Goal: Navigation & Orientation: Find specific page/section

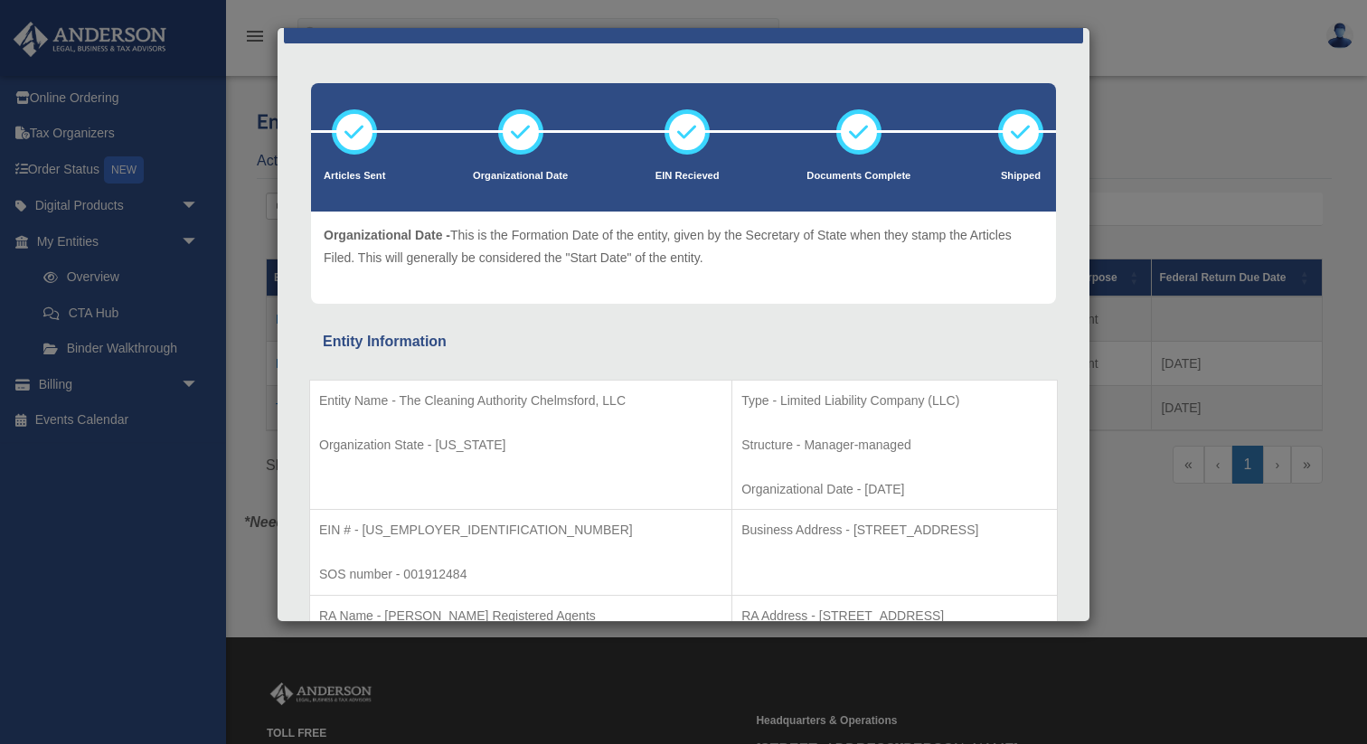
scroll to position [45, 0]
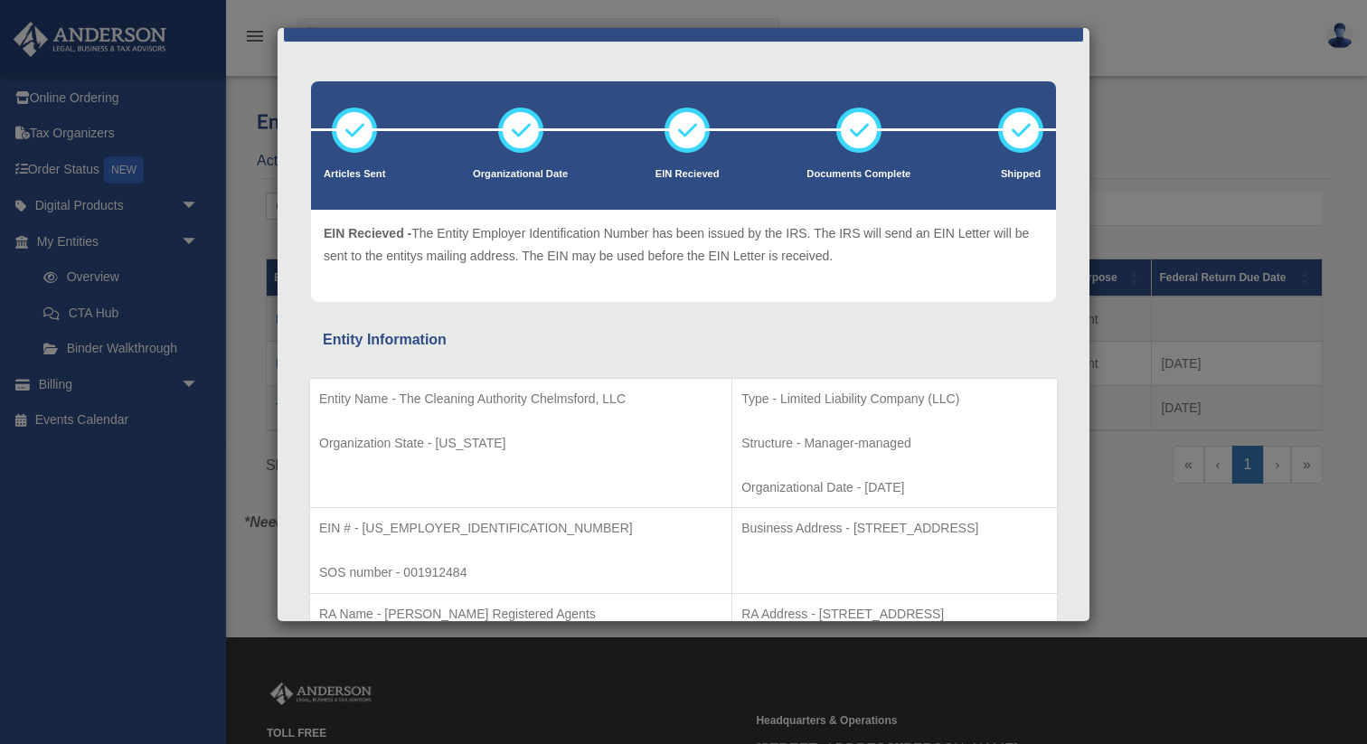
click at [1299, 154] on div "Details × Articles Sent Organizational Date" at bounding box center [683, 372] width 1367 height 744
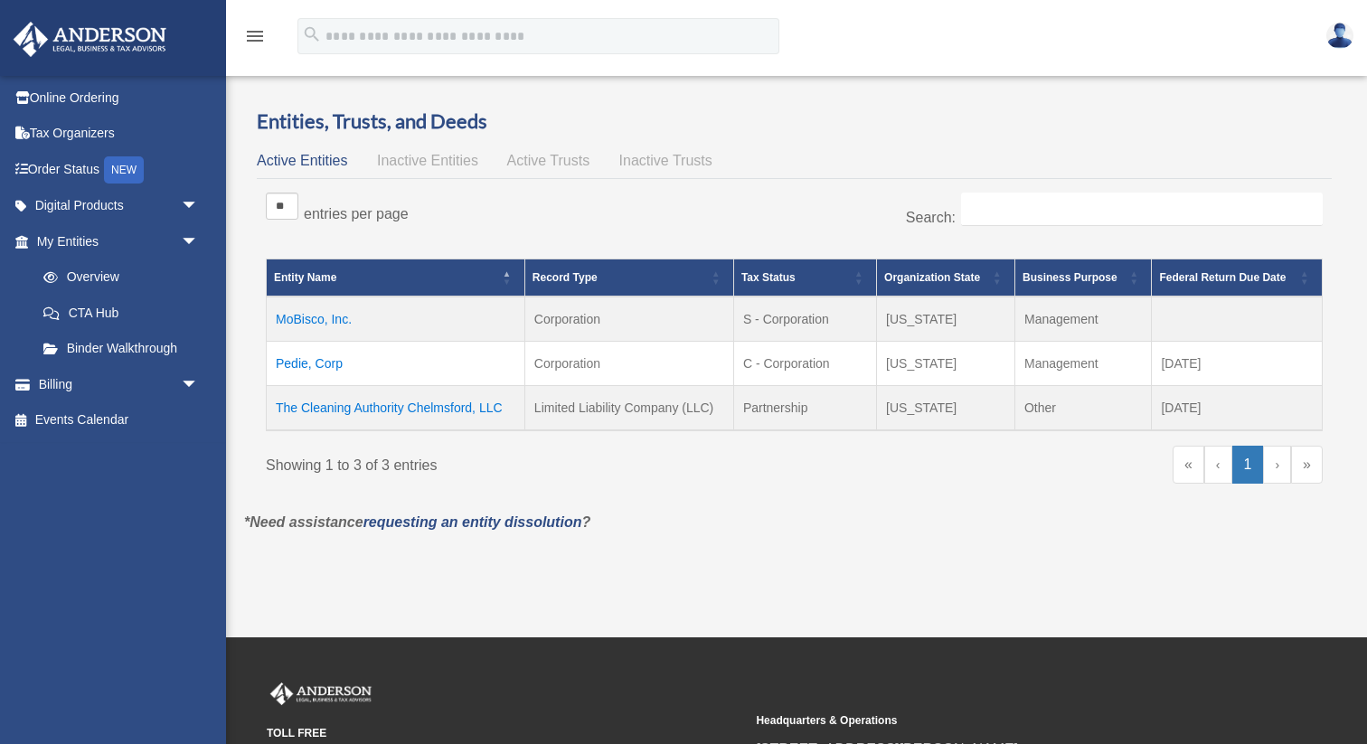
click at [128, 49] on img at bounding box center [90, 39] width 164 height 35
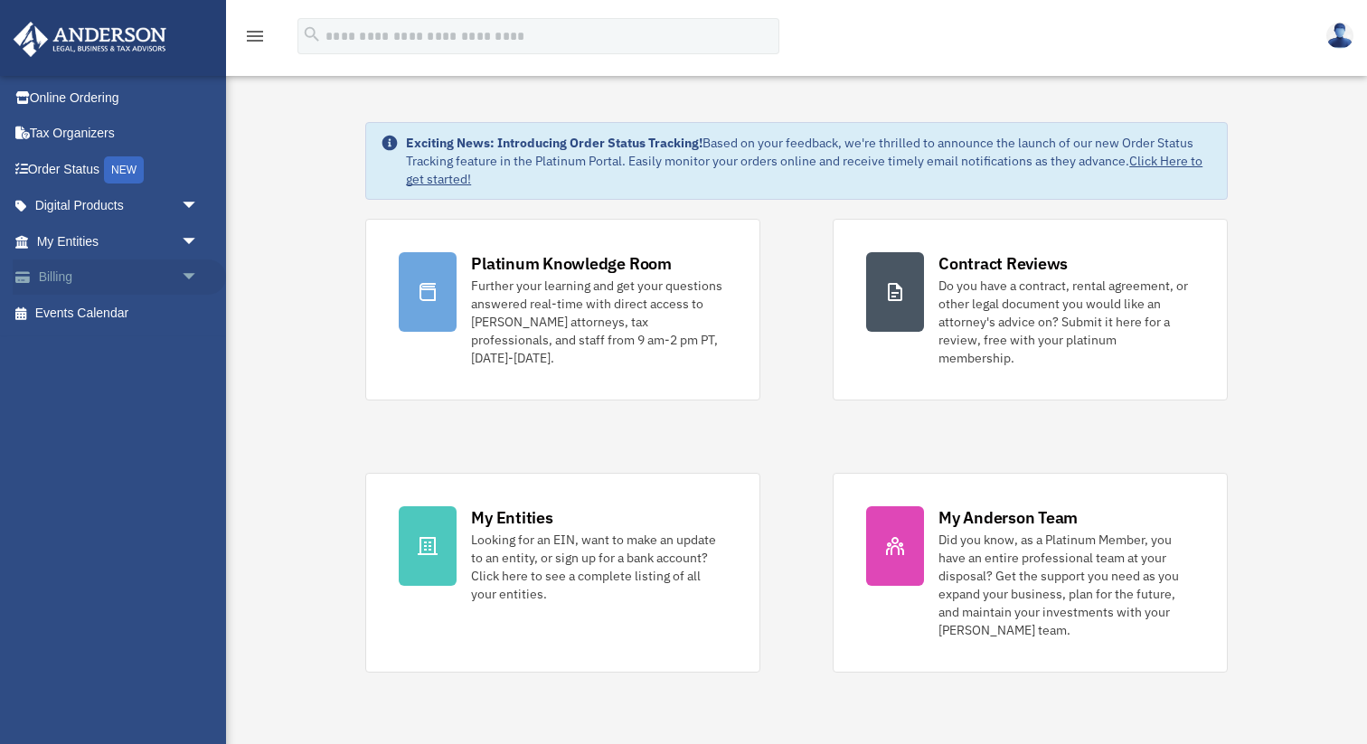
click at [183, 281] on span "arrow_drop_down" at bounding box center [199, 277] width 36 height 37
click at [193, 250] on span "arrow_drop_down" at bounding box center [199, 241] width 36 height 37
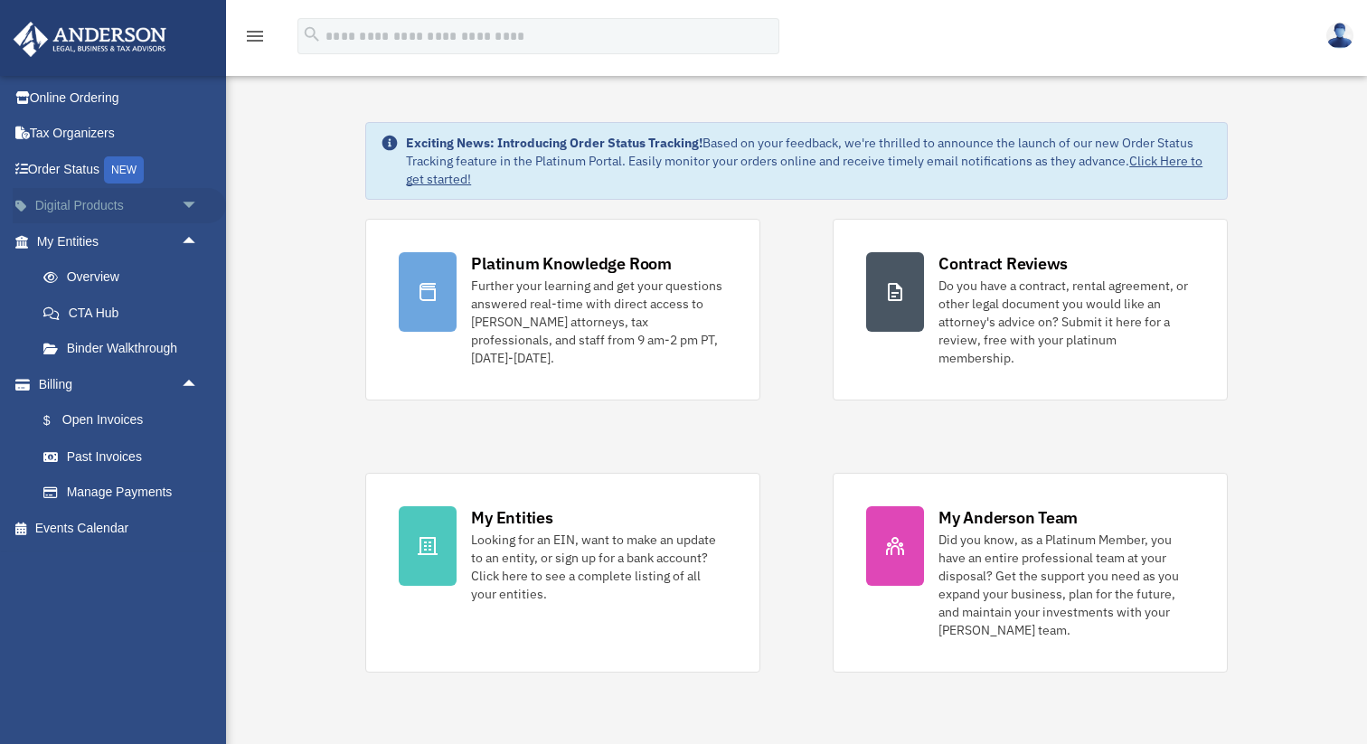
click at [193, 205] on span "arrow_drop_down" at bounding box center [199, 206] width 36 height 37
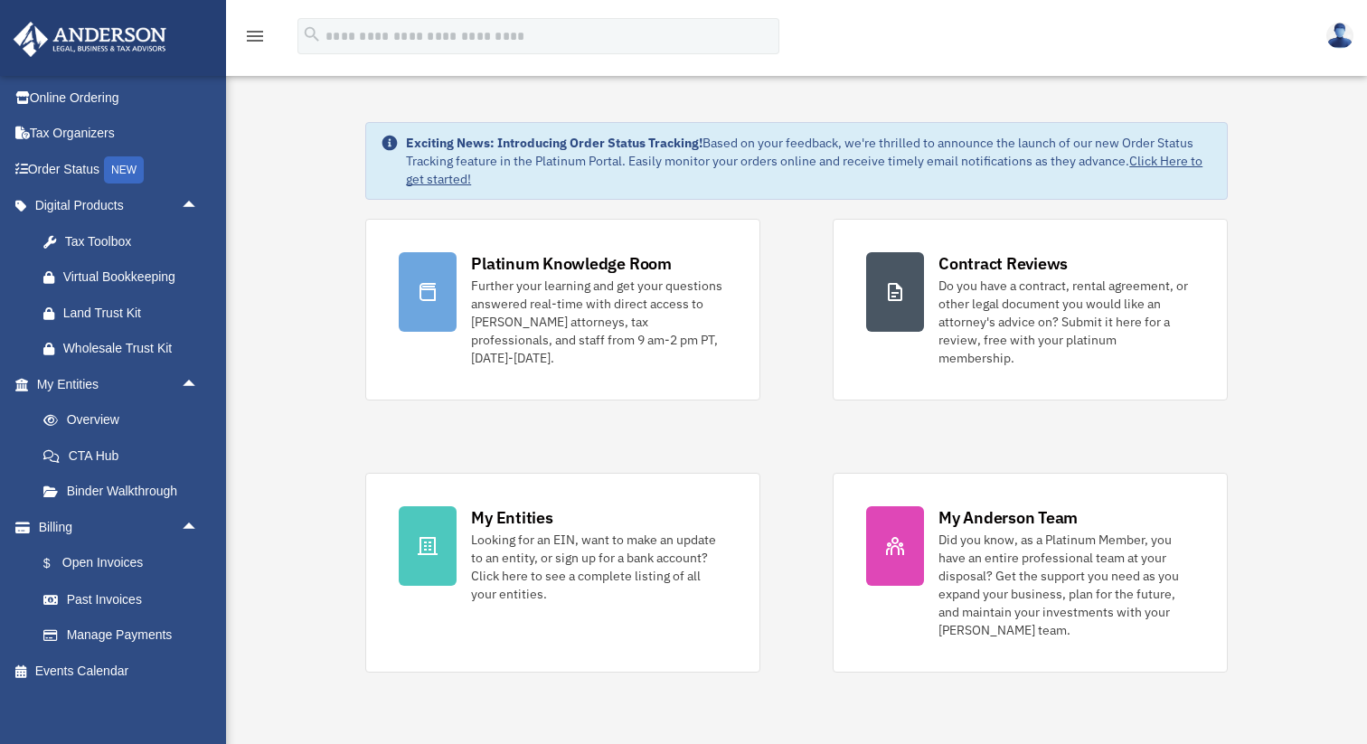
click at [79, 35] on img at bounding box center [90, 39] width 164 height 35
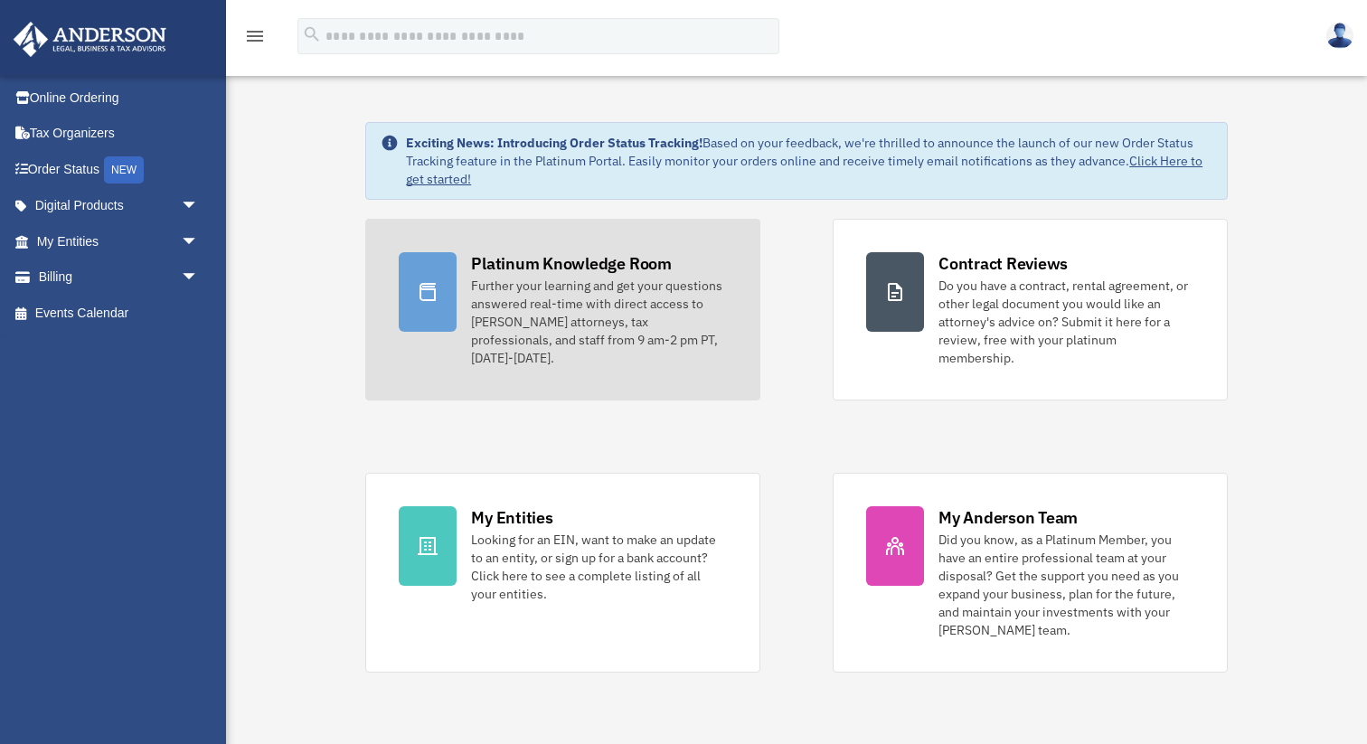
click at [561, 274] on div "Platinum Knowledge Room" at bounding box center [571, 263] width 201 height 23
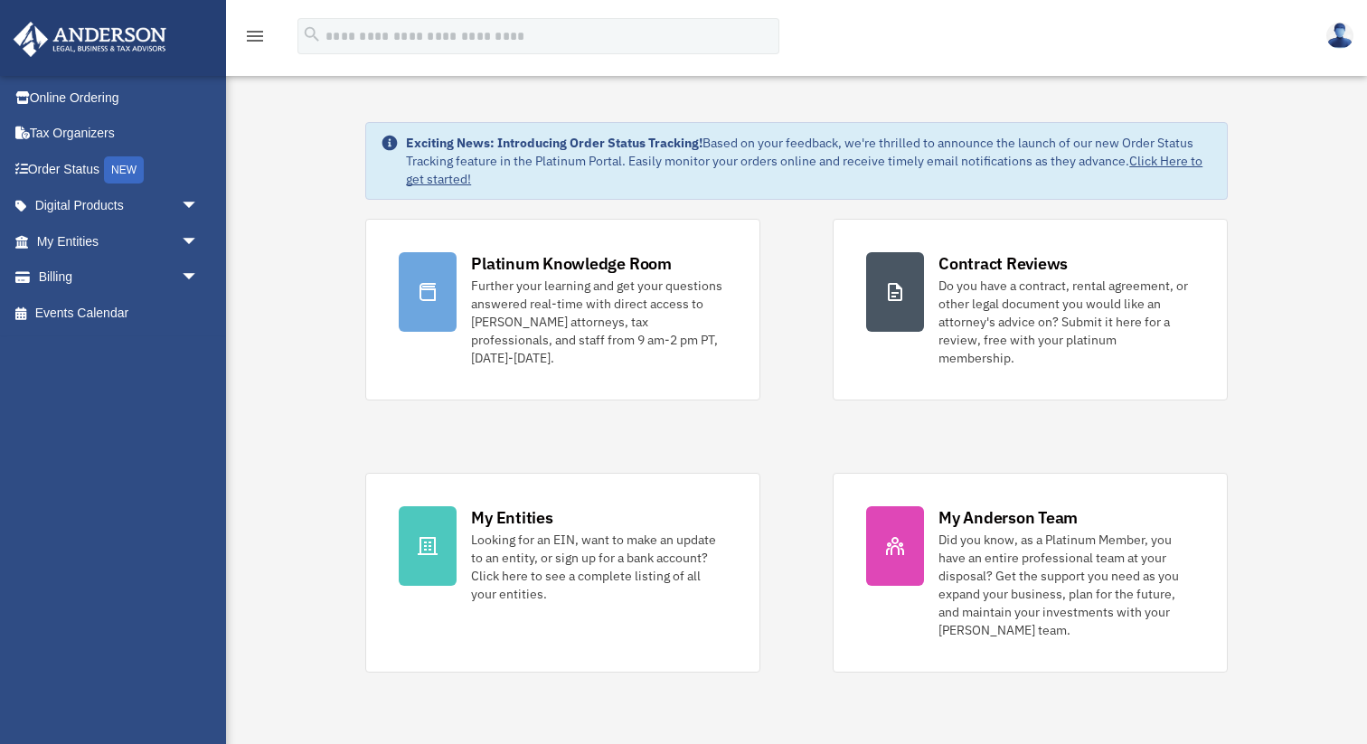
click at [1338, 34] on img at bounding box center [1339, 36] width 27 height 26
click at [239, 33] on div "menu" at bounding box center [255, 37] width 58 height 47
click at [254, 34] on icon "menu" at bounding box center [255, 36] width 22 height 22
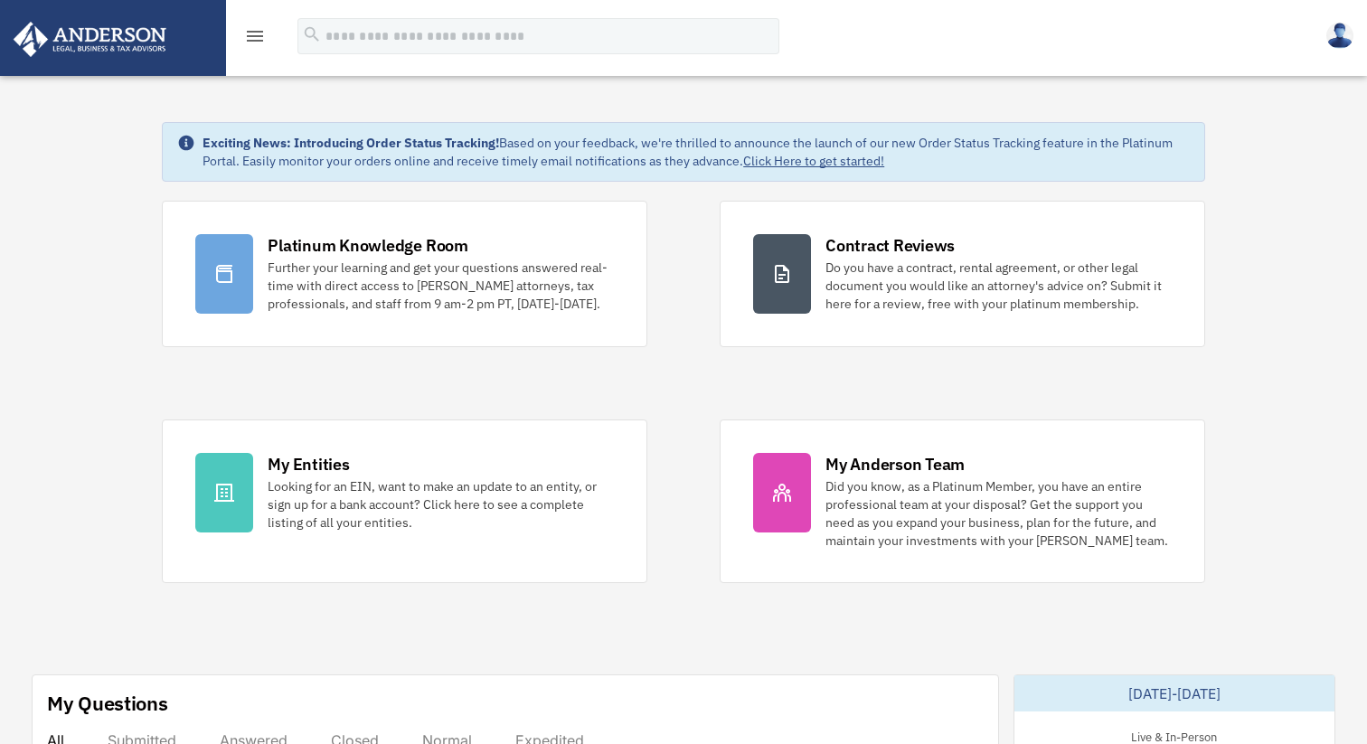
click at [263, 42] on icon "menu" at bounding box center [255, 36] width 22 height 22
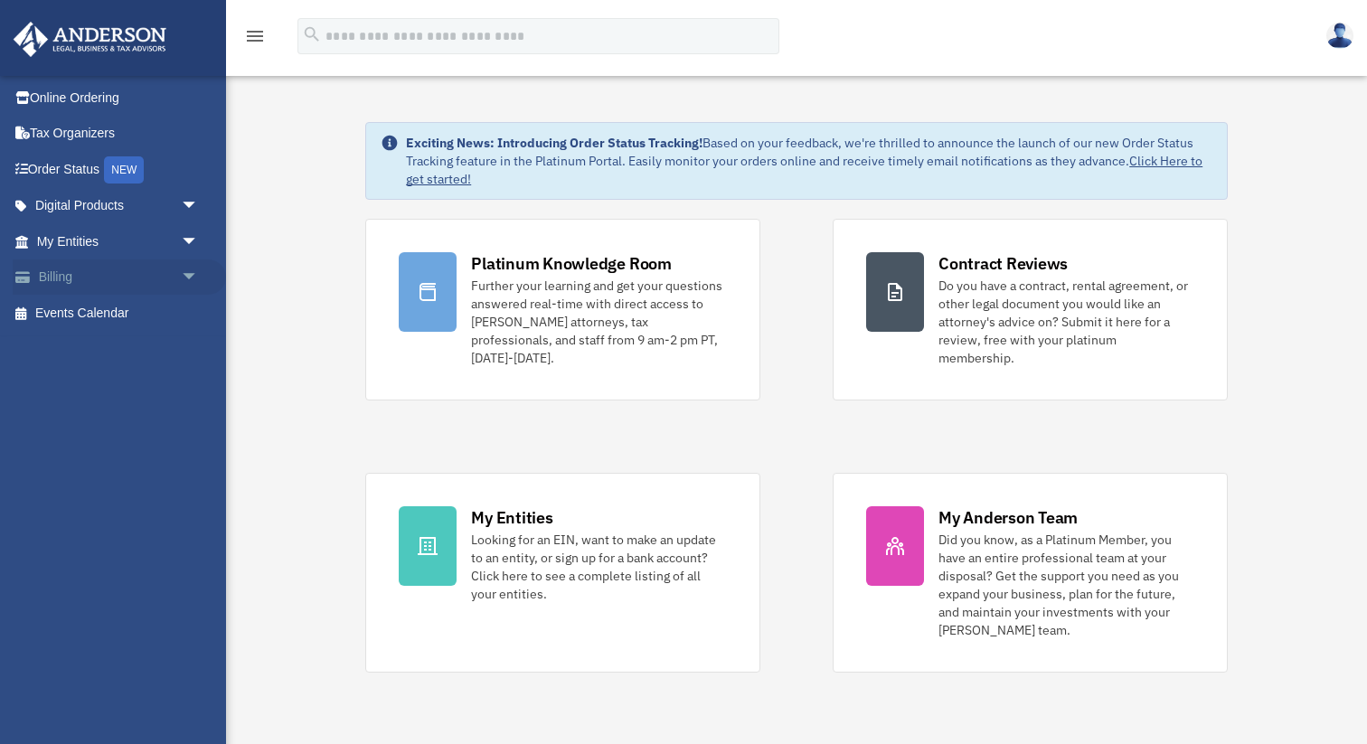
click at [155, 278] on link "Billing arrow_drop_down" at bounding box center [119, 277] width 213 height 36
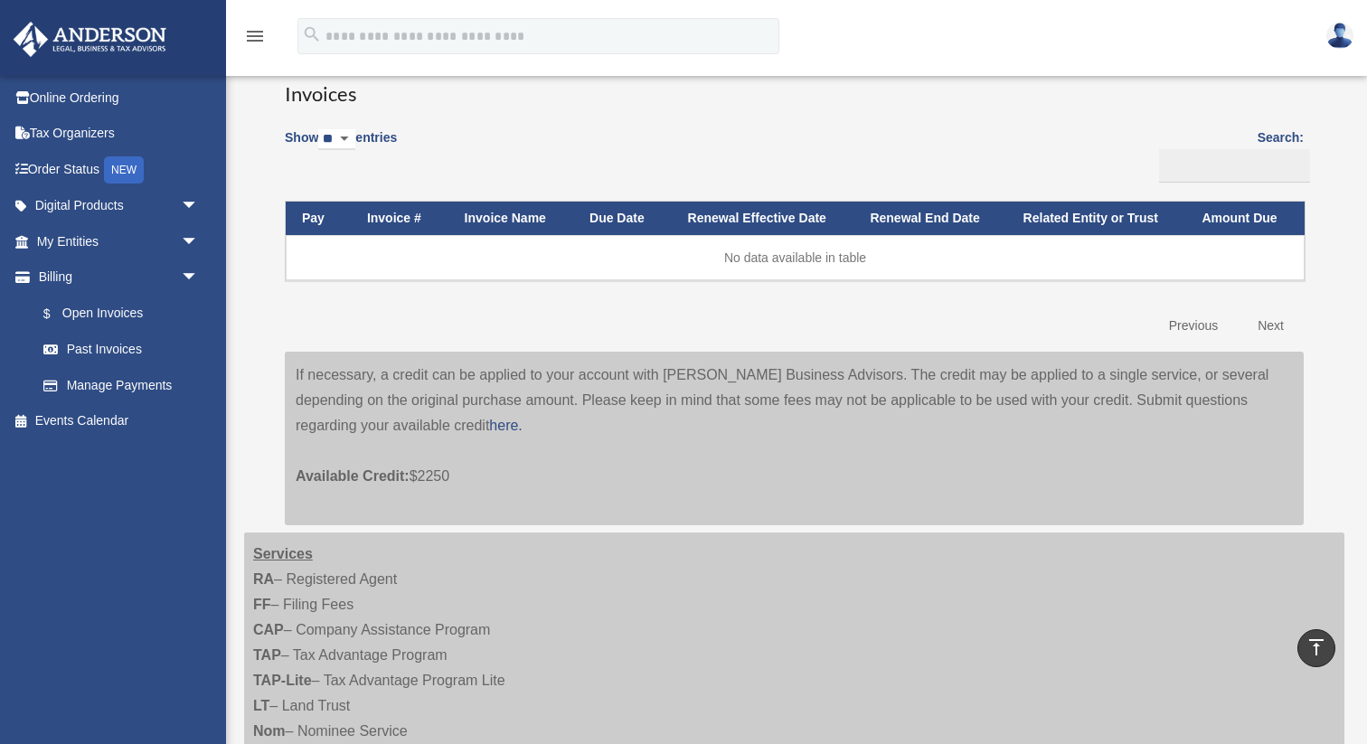
scroll to position [118, 0]
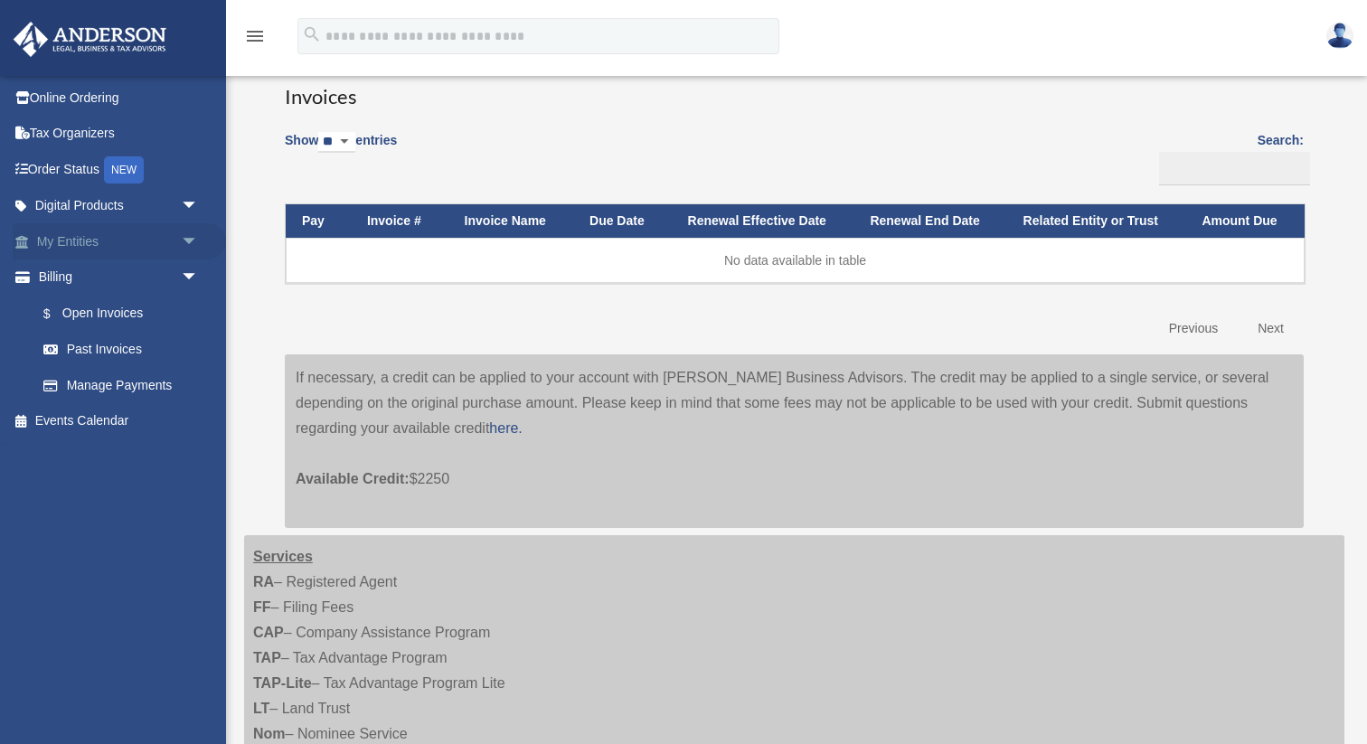
click at [187, 244] on span "arrow_drop_down" at bounding box center [199, 241] width 36 height 37
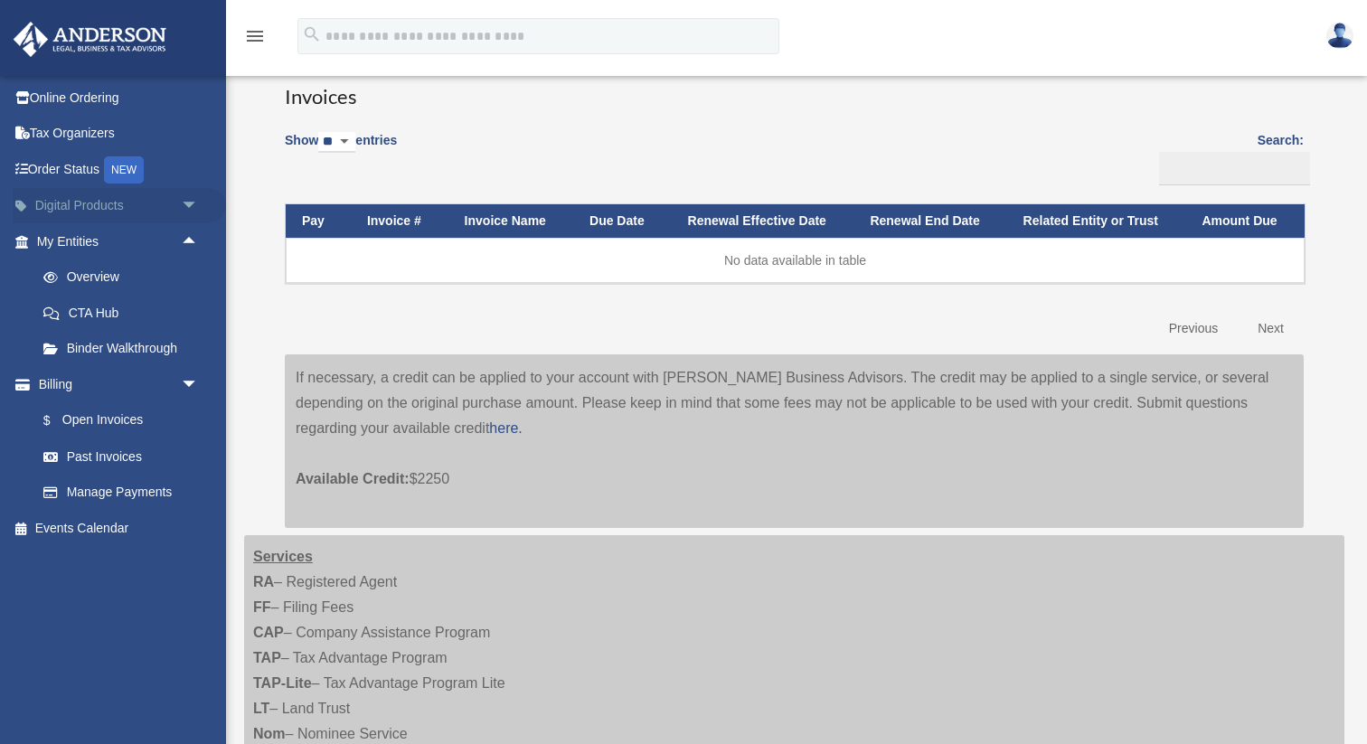
click at [189, 209] on span "arrow_drop_down" at bounding box center [199, 206] width 36 height 37
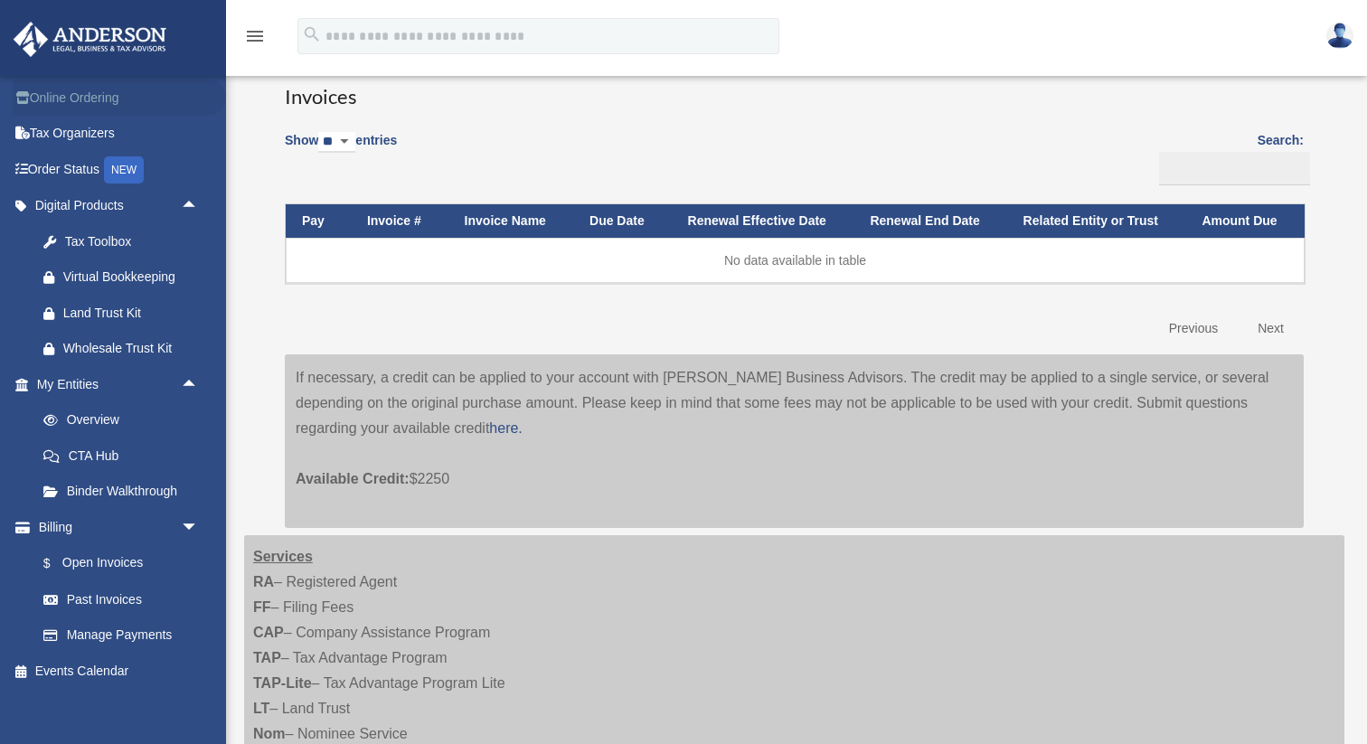
click at [188, 100] on link "Online Ordering" at bounding box center [119, 98] width 213 height 36
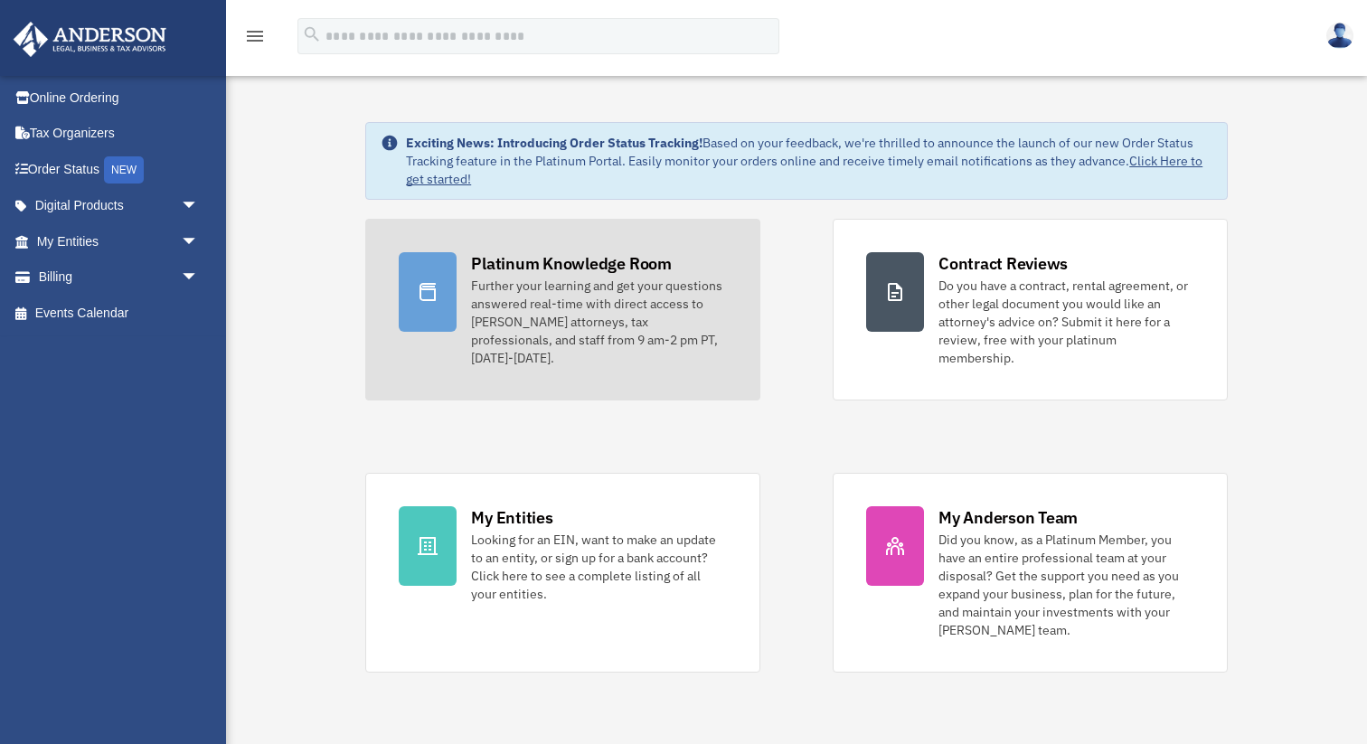
click at [542, 296] on div "Further your learning and get your questions answered real-time with direct acc…" at bounding box center [599, 322] width 256 height 90
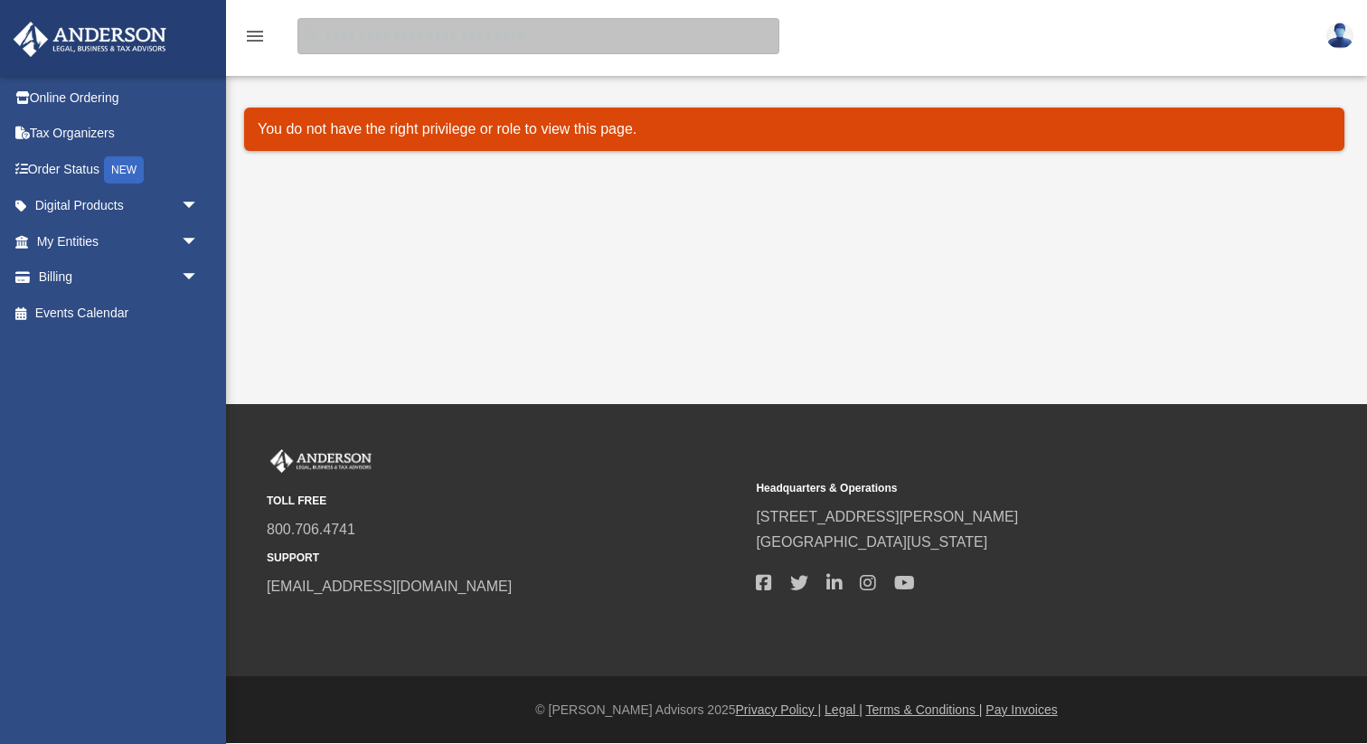
click at [467, 36] on input "search" at bounding box center [538, 36] width 482 height 36
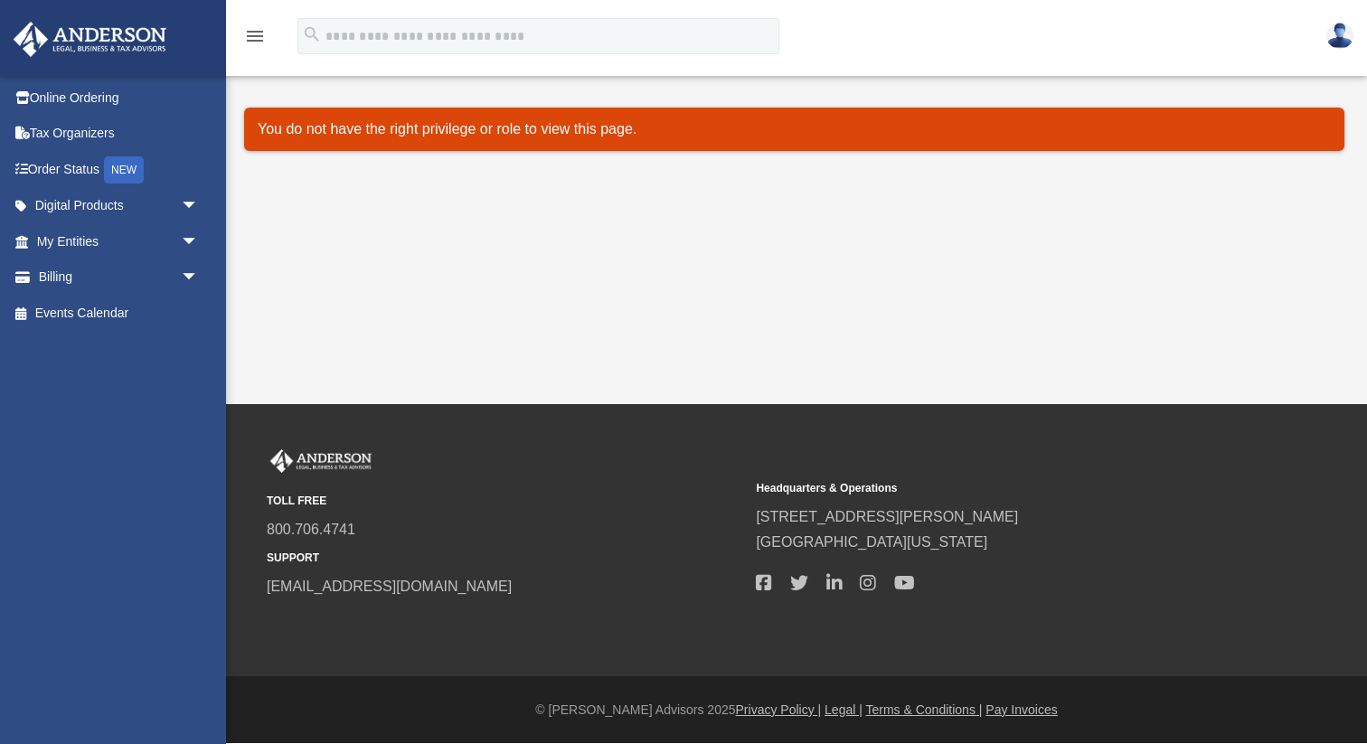
click at [1240, 33] on div "menu search Site Menu add [EMAIL_ADDRESS][DOMAIN_NAME] Reset Password Logout" at bounding box center [684, 44] width 1340 height 61
click at [179, 42] on link at bounding box center [112, 37] width 227 height 77
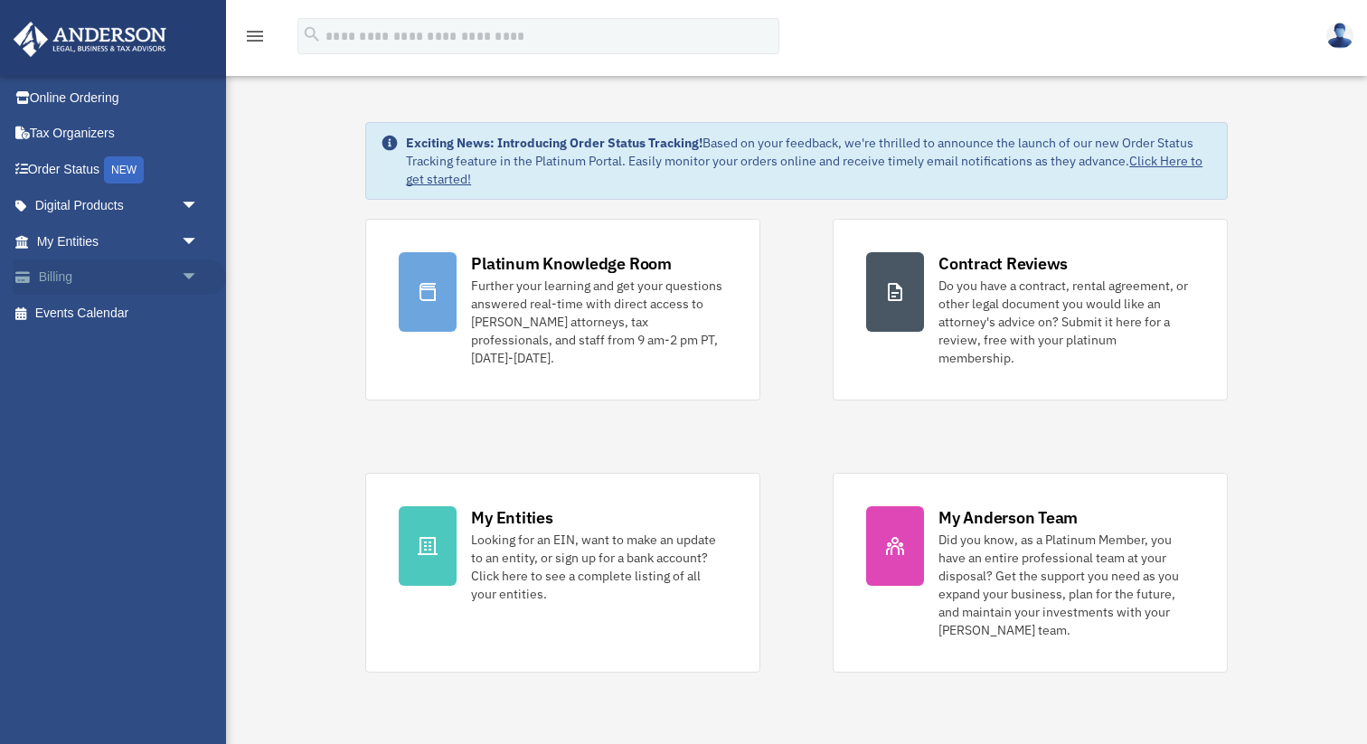
click at [169, 264] on link "Billing arrow_drop_down" at bounding box center [119, 277] width 213 height 36
click at [181, 242] on span "arrow_drop_down" at bounding box center [199, 241] width 36 height 37
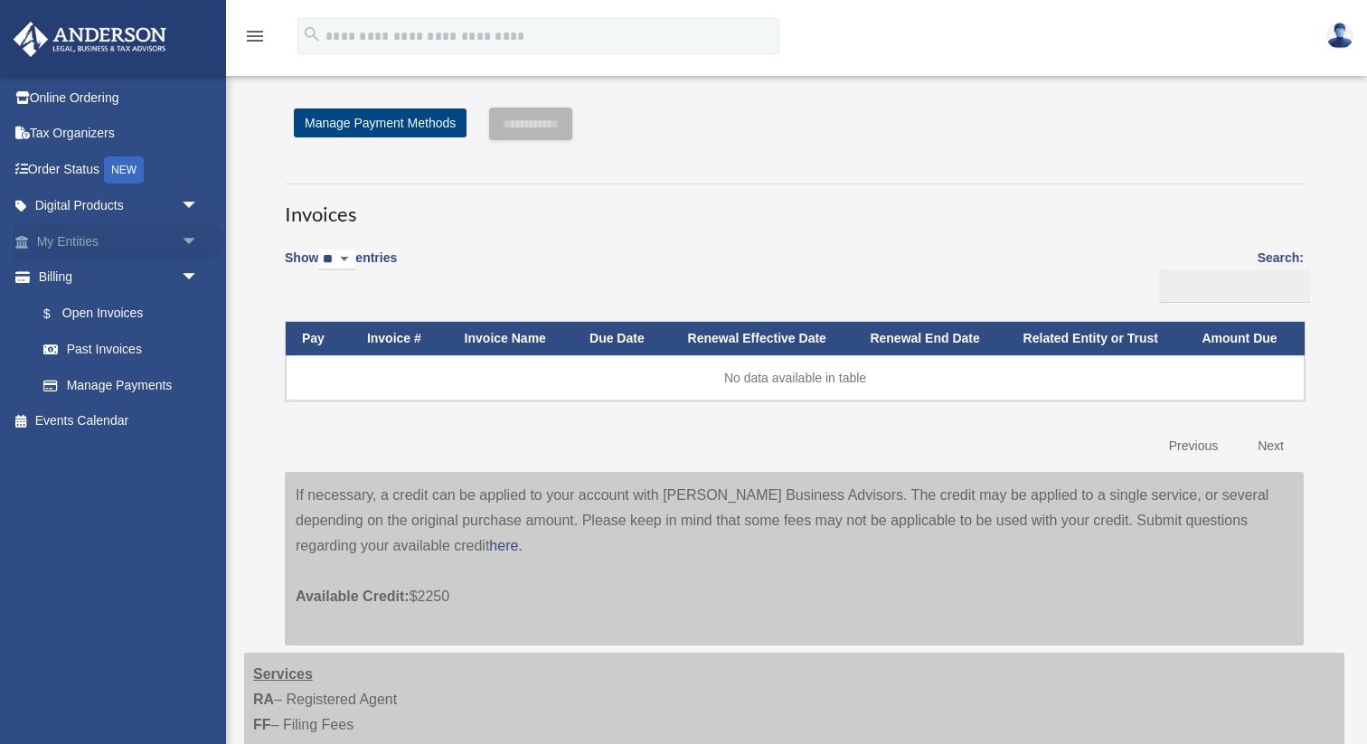
click at [172, 253] on link "My Entities arrow_drop_down" at bounding box center [119, 241] width 213 height 36
click at [193, 247] on span "arrow_drop_down" at bounding box center [199, 241] width 36 height 37
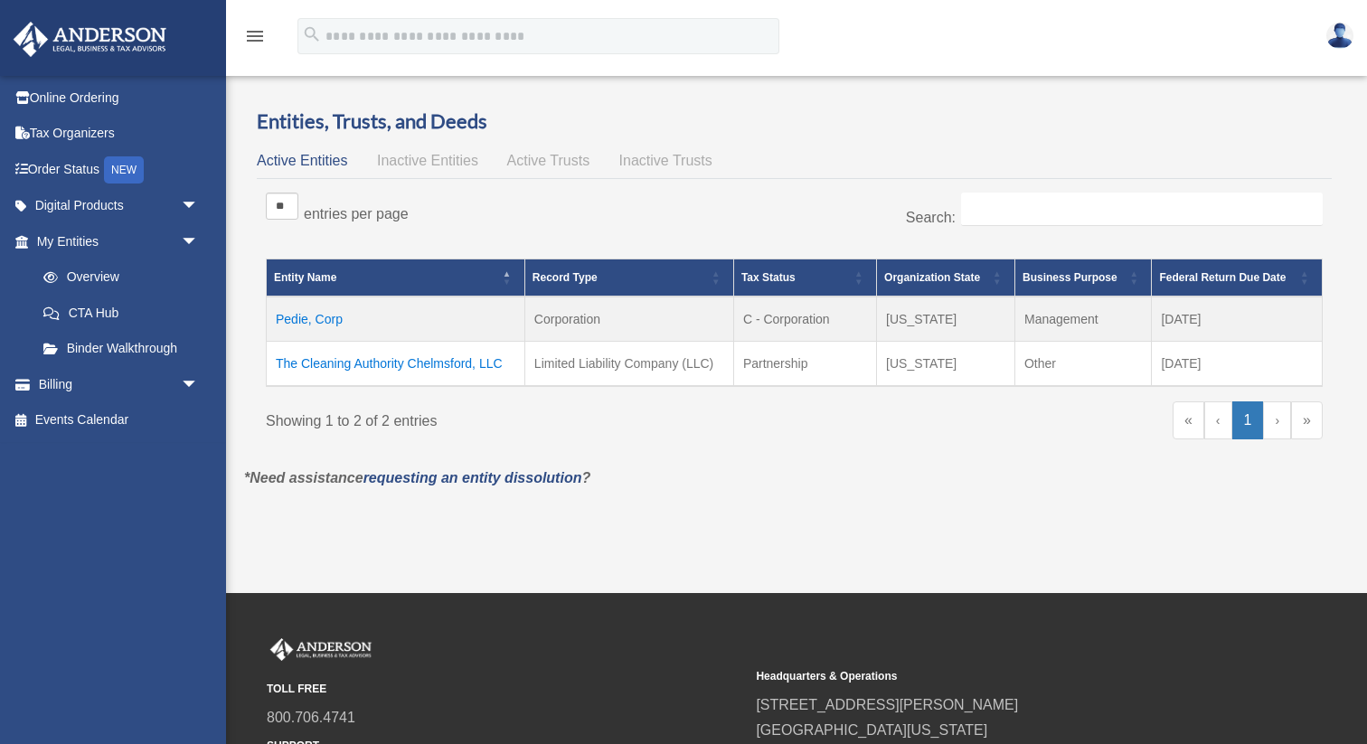
click at [160, 280] on link "Overview" at bounding box center [116, 277] width 183 height 36
click at [399, 371] on td "The Cleaning Authority Chelmsford, LLC" at bounding box center [396, 364] width 259 height 45
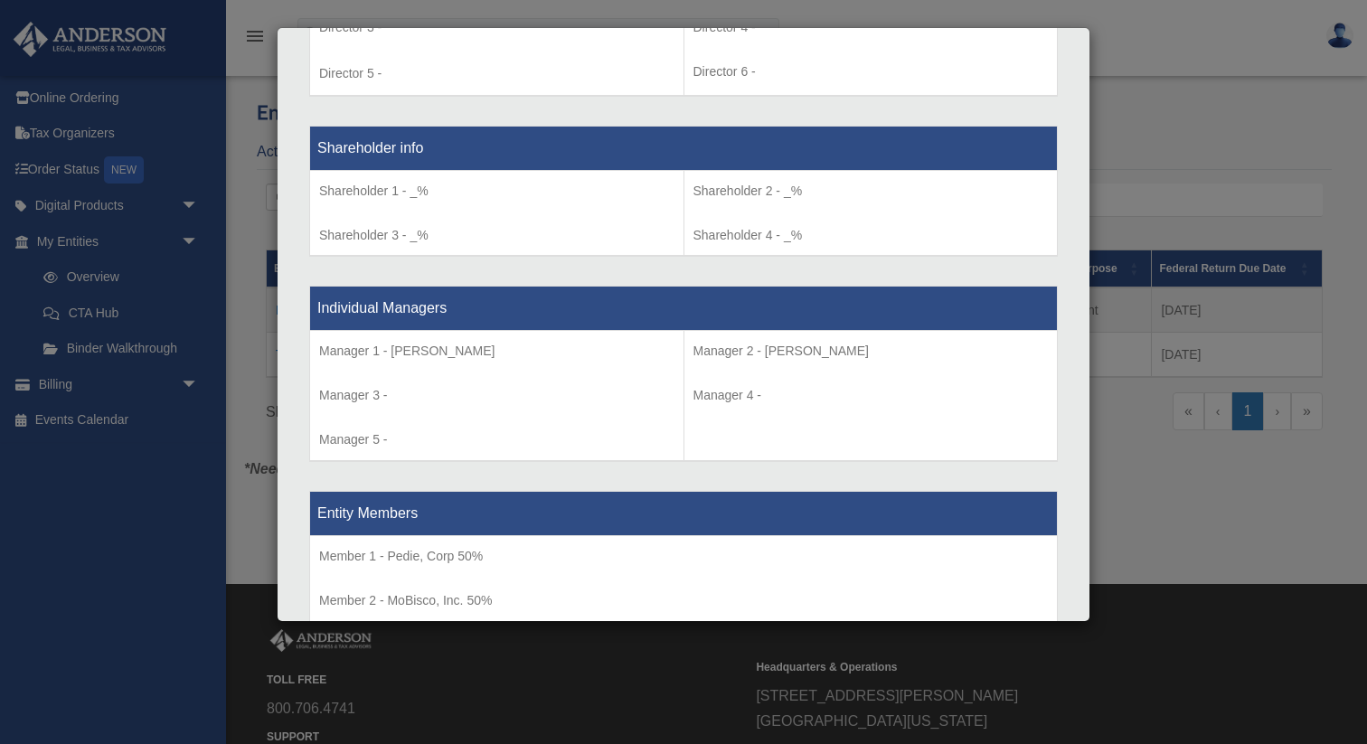
scroll to position [1422, 0]
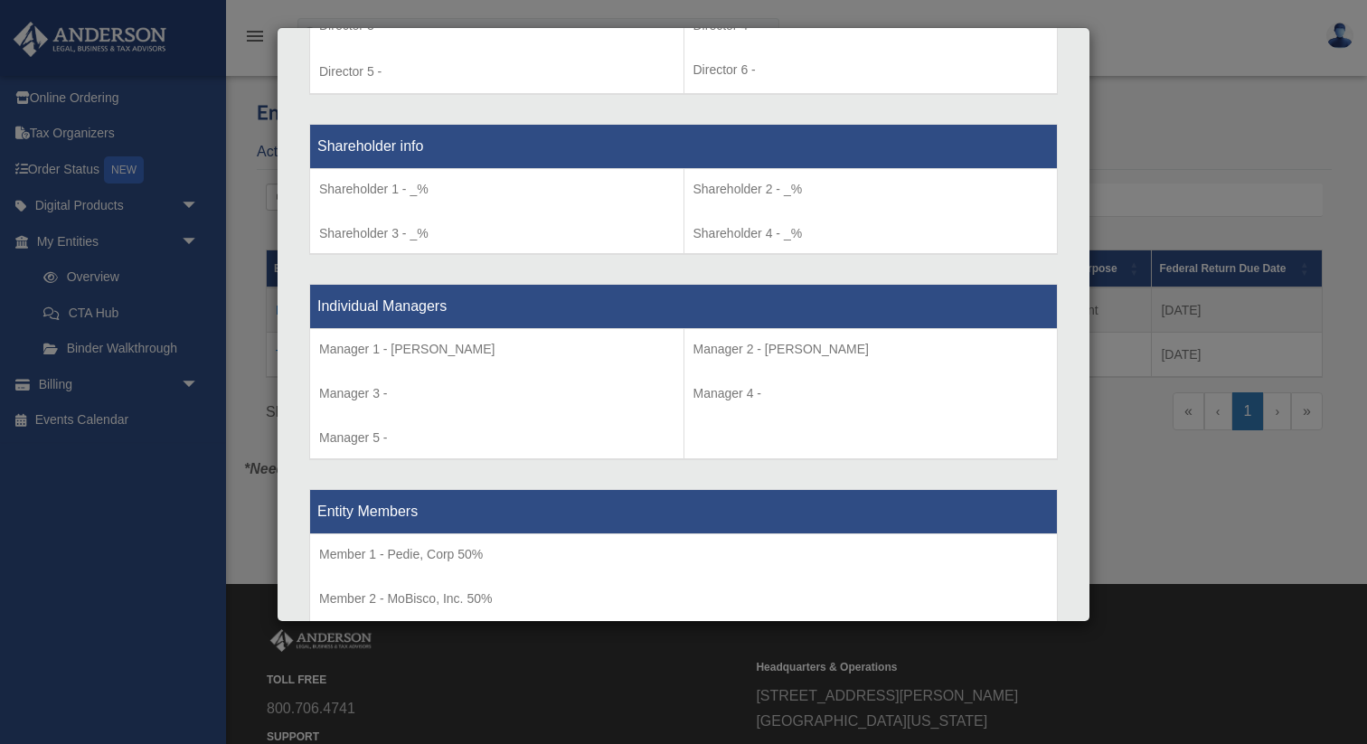
click at [248, 316] on div "Details × Articles Sent Organizational Date" at bounding box center [683, 372] width 1367 height 744
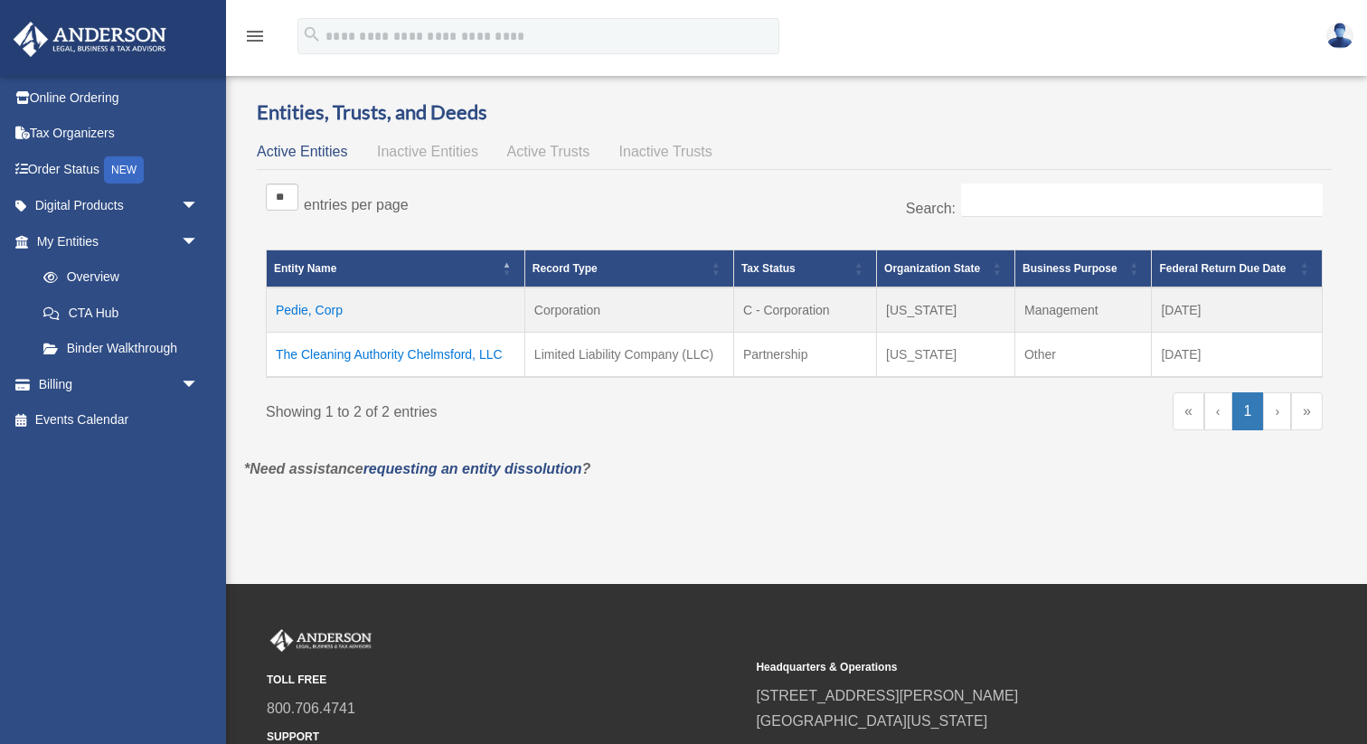
scroll to position [0, 0]
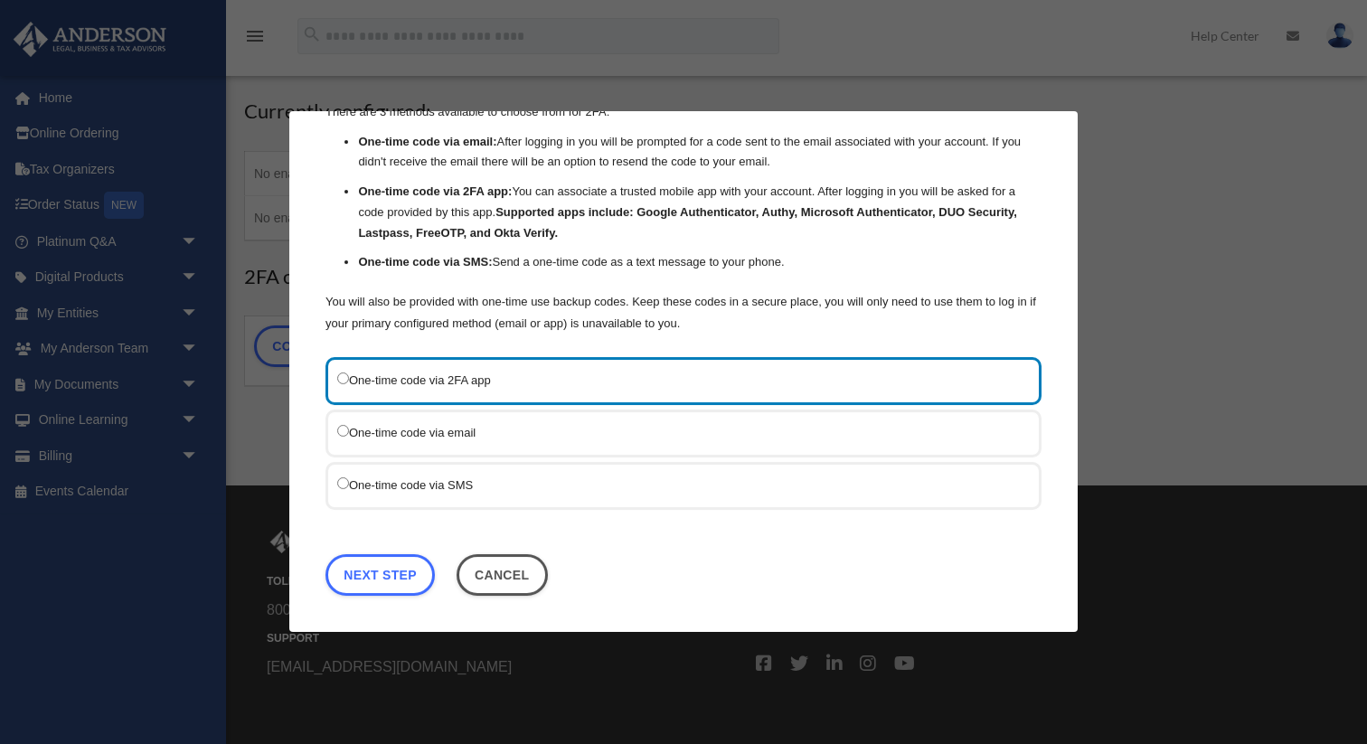
scroll to position [228, 0]
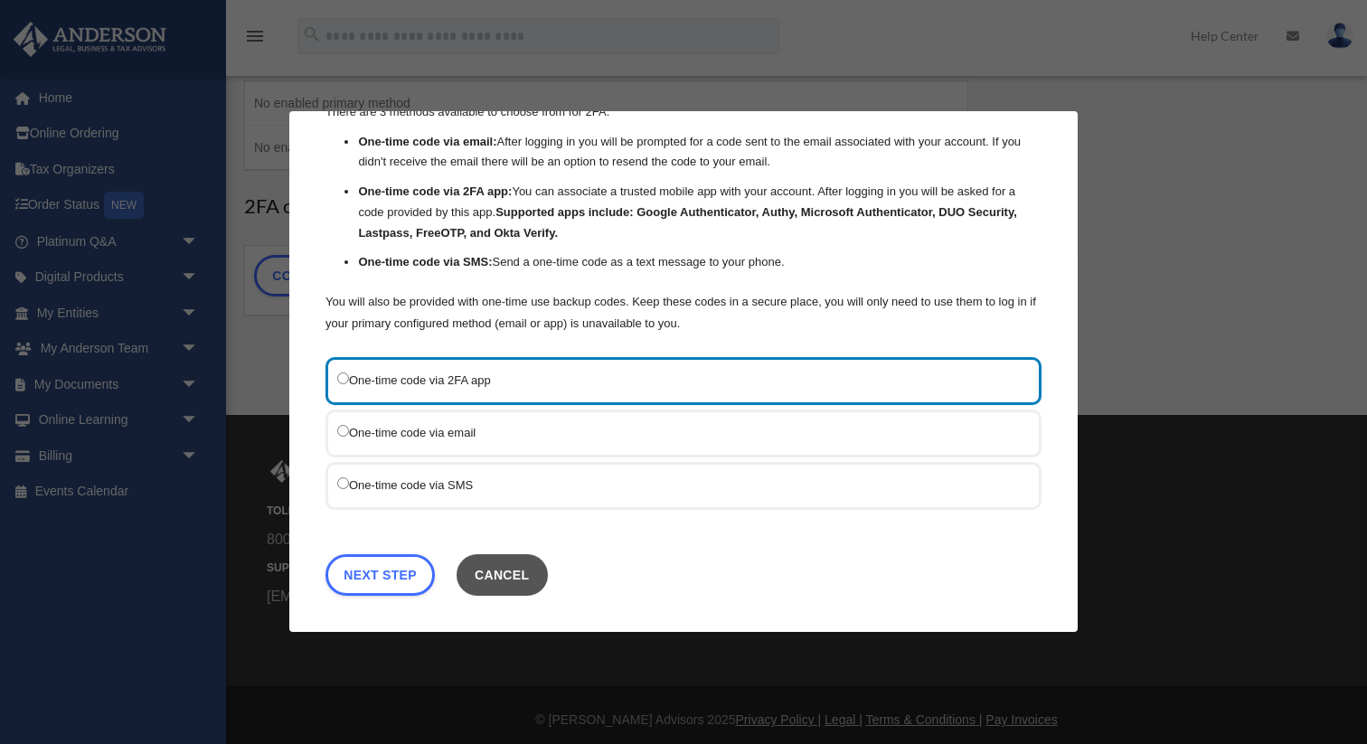
click at [518, 571] on button "Cancel" at bounding box center [502, 575] width 91 height 42
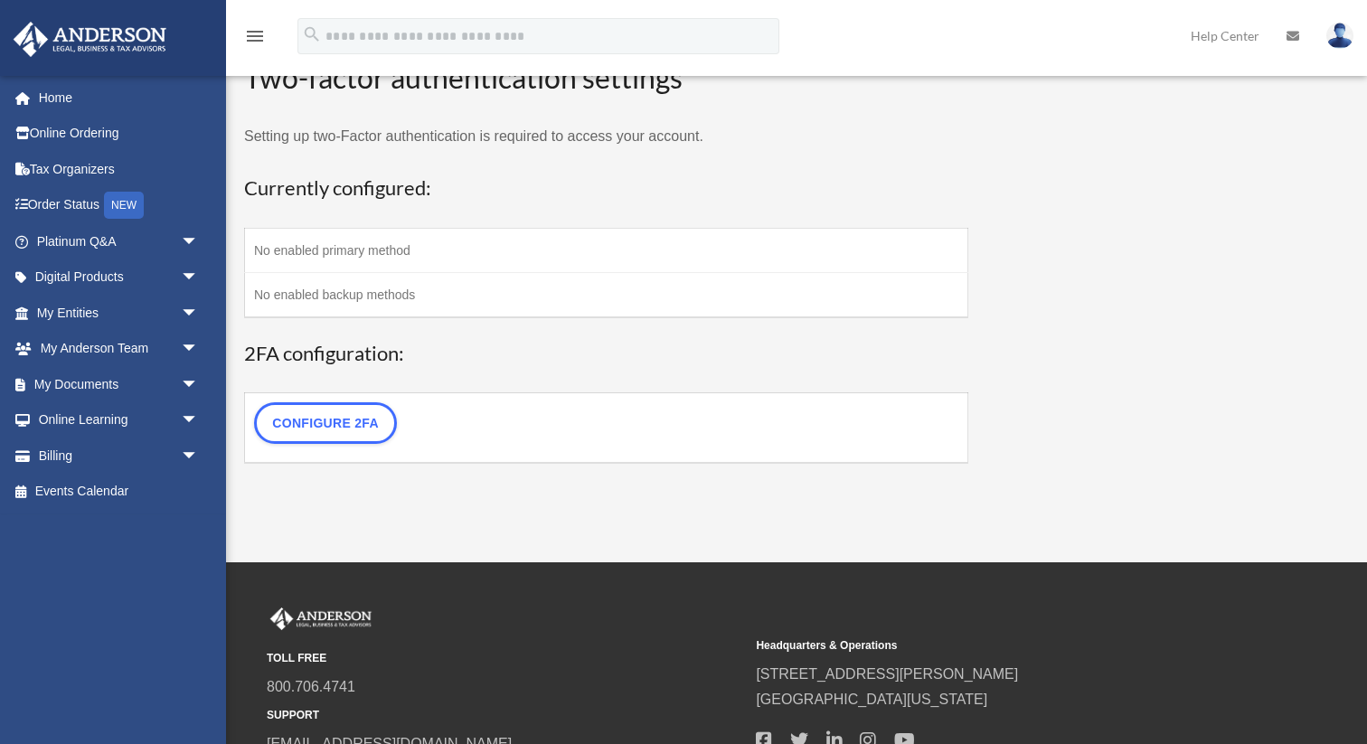
scroll to position [0, 0]
